Goal: Transaction & Acquisition: Download file/media

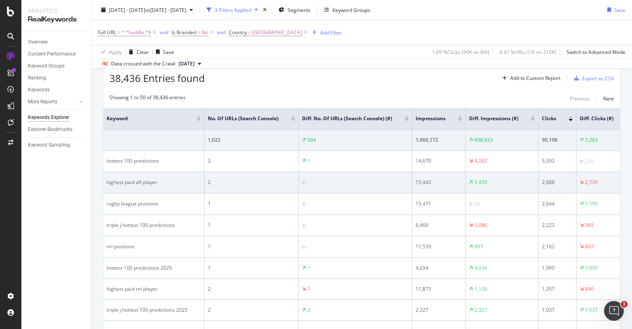
scroll to position [0, 81]
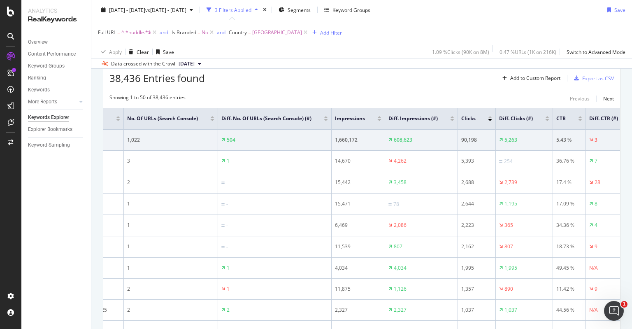
click at [594, 76] on div "Export as CSV" at bounding box center [598, 78] width 32 height 7
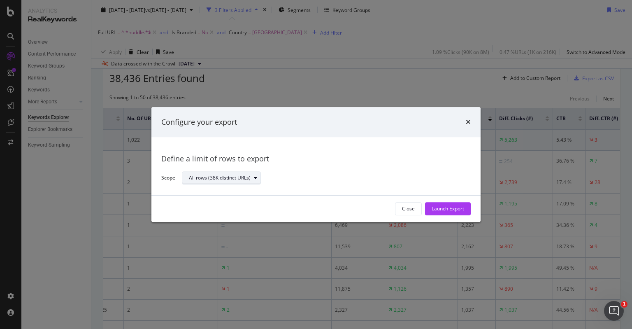
click at [242, 173] on div "All rows (38K distinct URLs)" at bounding box center [225, 178] width 72 height 12
click at [249, 176] on div "All rows (38K distinct URLs)" at bounding box center [220, 178] width 62 height 5
click at [433, 211] on div "Launch Export" at bounding box center [448, 208] width 33 height 7
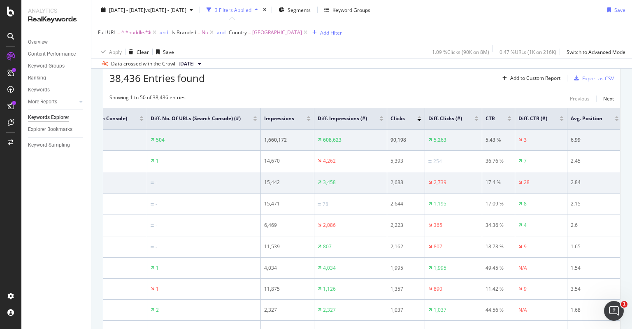
scroll to position [0, 152]
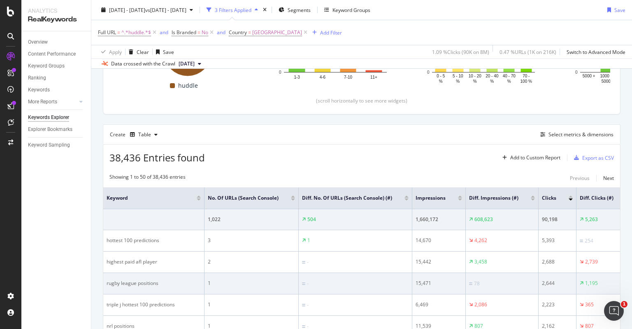
scroll to position [170, 0]
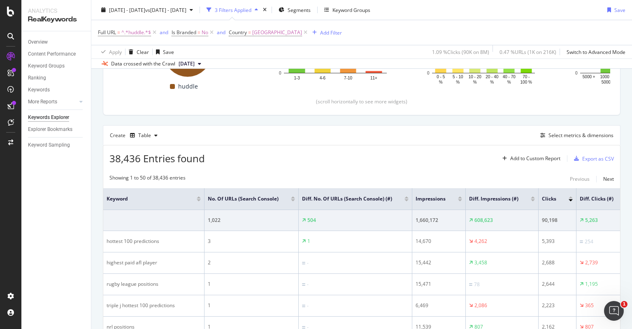
click at [316, 164] on div "38,436 Entries found Add to Custom Report Export as CSV" at bounding box center [361, 155] width 517 height 20
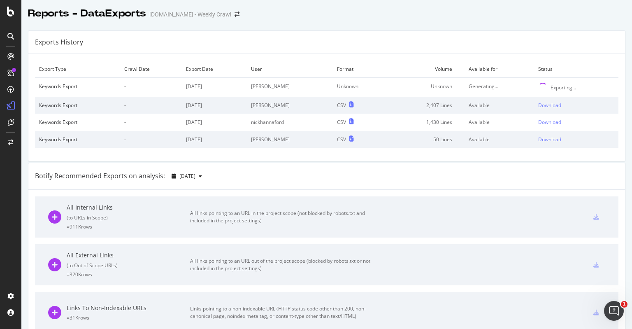
click at [140, 163] on div "Botify Recommended Exports on analysis: [DATE]" at bounding box center [326, 176] width 597 height 27
click at [158, 39] on div "Exports History" at bounding box center [326, 42] width 597 height 23
click at [162, 59] on div "Export Type Crawl Date Export Date User Format Volume Available for Status Keyw…" at bounding box center [326, 107] width 597 height 107
click at [164, 35] on div "Exports History" at bounding box center [326, 42] width 597 height 23
click at [239, 62] on td "Export Date" at bounding box center [214, 68] width 65 height 17
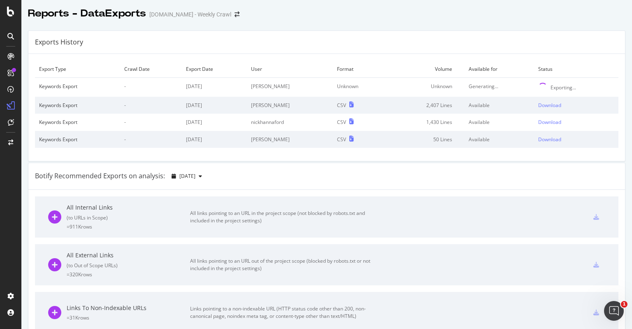
click at [291, 41] on div "Exports History" at bounding box center [326, 42] width 597 height 23
click at [303, 57] on div "Export Type Crawl Date Export Date User Format Volume Available for Status Keyw…" at bounding box center [326, 107] width 597 height 107
click at [359, 44] on div "Exports History" at bounding box center [326, 42] width 597 height 23
click at [379, 63] on td "Format" at bounding box center [360, 68] width 54 height 17
click at [482, 23] on div at bounding box center [326, 22] width 611 height 3
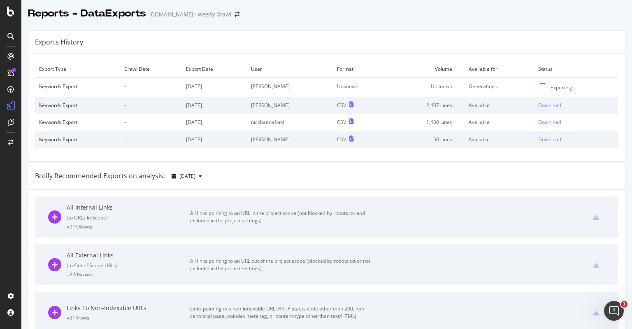
click at [498, 36] on div "Exports History" at bounding box center [326, 42] width 597 height 23
click at [501, 67] on td "Available for" at bounding box center [500, 68] width 70 height 17
click at [581, 37] on div "Exports History" at bounding box center [326, 42] width 597 height 23
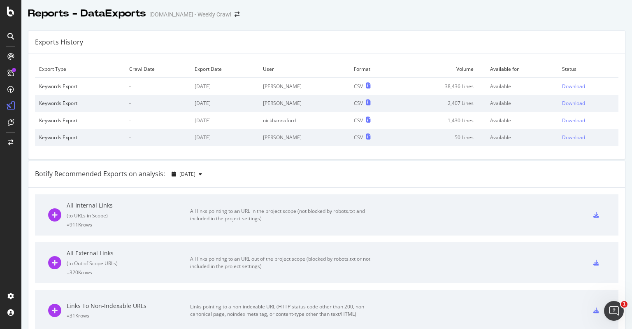
click at [592, 59] on div "Export Type Crawl Date Export Date User Format Volume Available for Status Keyw…" at bounding box center [326, 106] width 597 height 105
click at [535, 82] on td "Available" at bounding box center [522, 86] width 72 height 17
click at [562, 83] on div "Download" at bounding box center [573, 86] width 23 height 7
